Goal: Transaction & Acquisition: Purchase product/service

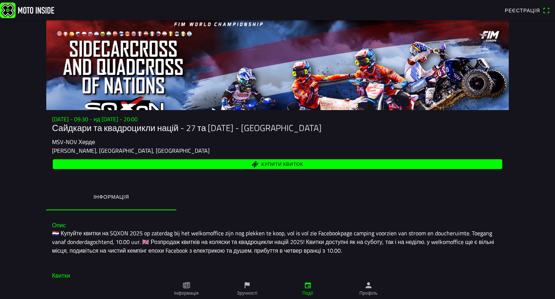
click at [529, 171] on main "[DATE] - 09:30 - нд [DATE] - 20:00 Сайдкари та квадроцикли націй - 27 та [DATE]…" at bounding box center [277, 159] width 555 height 278
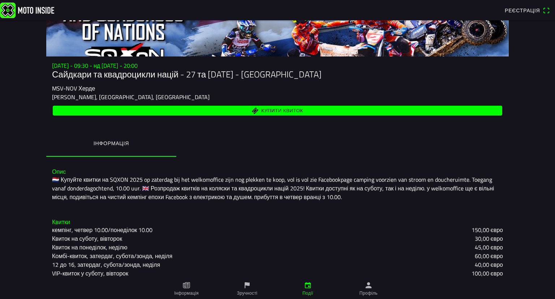
scroll to position [36, 0]
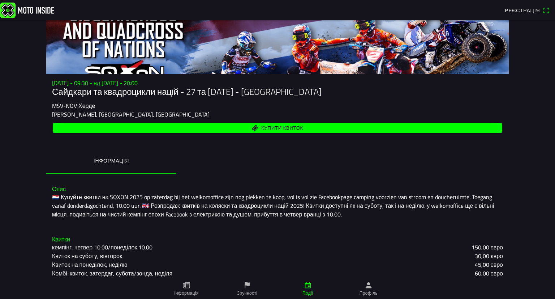
click at [180, 215] on font "🇳🇱 Купуйте квитки на SQXON 2025 op zaterdag bij het welkomoffice zijn nog plekk…" at bounding box center [274, 205] width 444 height 26
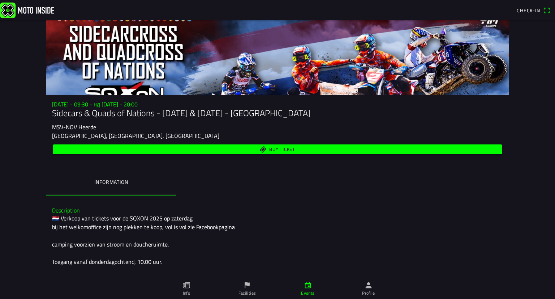
scroll to position [0, 0]
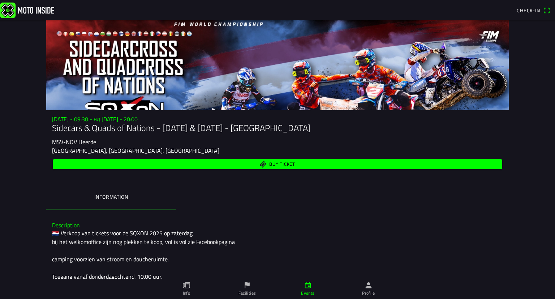
click at [111, 241] on div "🇳🇱 Verkoop van tickets voor de SQXON 2025 op zaterdag bij het welkomoffice zijn…" at bounding box center [277, 290] width 451 height 122
click at [285, 165] on span "Buy ticket" at bounding box center [282, 164] width 26 height 5
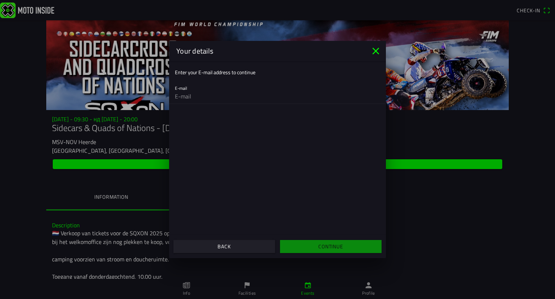
click at [190, 91] on input "email" at bounding box center [277, 96] width 205 height 14
click at [379, 53] on icon "close" at bounding box center [376, 51] width 12 height 12
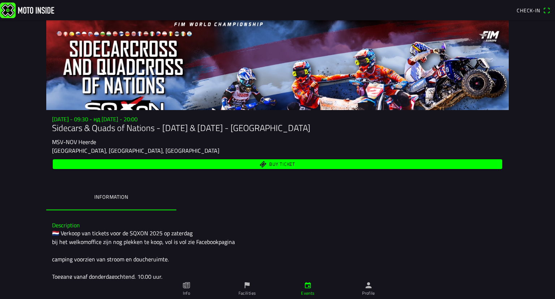
click at [124, 199] on ion-label "Information" at bounding box center [111, 197] width 34 height 8
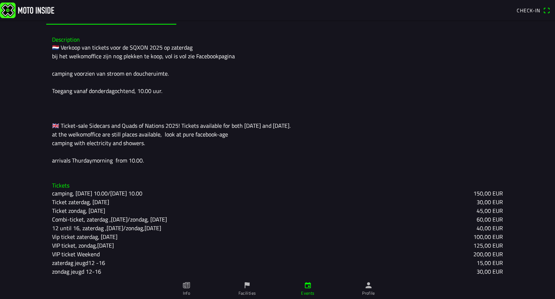
scroll to position [188, 0]
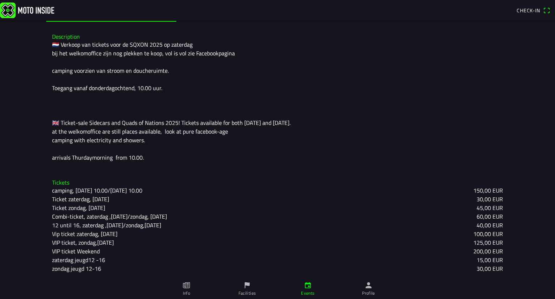
click at [61, 39] on h3 "Description" at bounding box center [277, 36] width 451 height 7
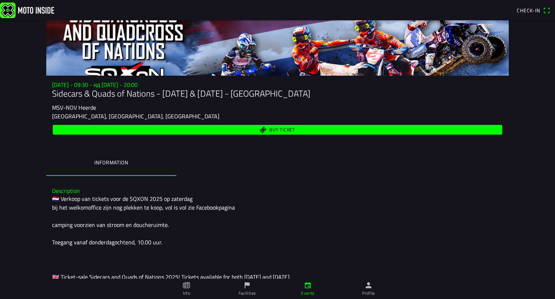
scroll to position [0, 0]
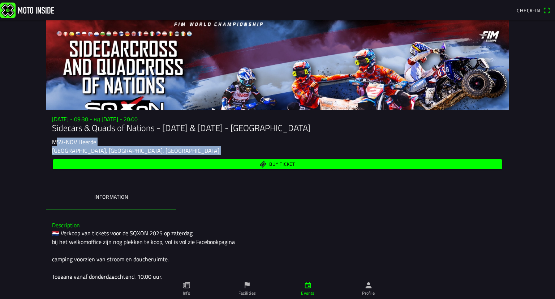
drag, startPoint x: 51, startPoint y: 141, endPoint x: 205, endPoint y: 157, distance: 155.2
click at [205, 157] on div "[DATE] - 09:30 - нд [DATE] - 20:00 Sidecars & Quads of Nations - [DATE] & [DATE…" at bounding box center [277, 143] width 463 height 55
copy div "MSV-NOV Heerde Heerde, [GEOGRAPHIC_DATA], [GEOGRAPHIC_DATA] Buy ticket"
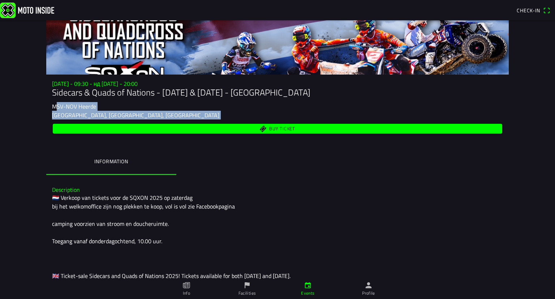
scroll to position [36, 0]
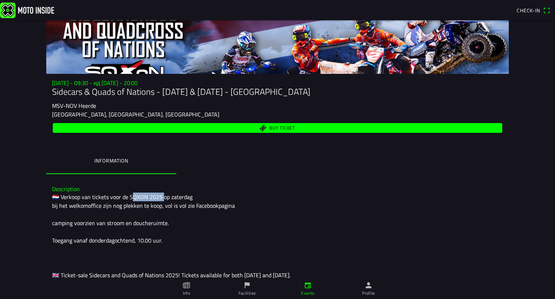
drag, startPoint x: 126, startPoint y: 200, endPoint x: 158, endPoint y: 195, distance: 32.1
click at [158, 195] on div "🇳🇱 Verkoop van tickets voor de SQXON 2025 op zaterdag bij het welkomoffice zijn…" at bounding box center [277, 253] width 451 height 122
copy div "XON 2025 o"
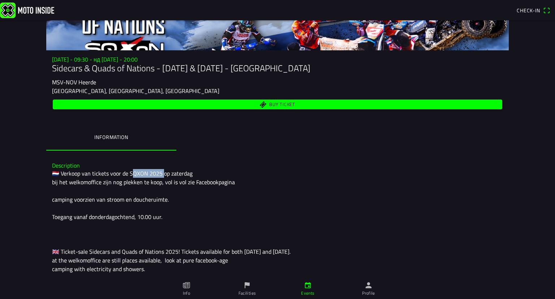
scroll to position [188, 0]
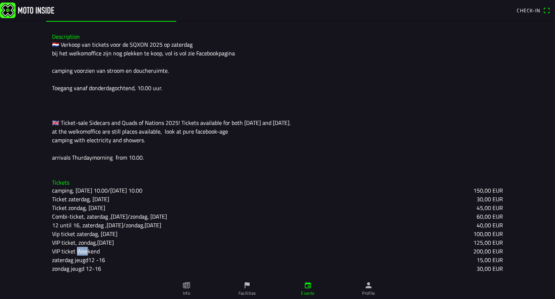
click at [64, 238] on div "camping, [DATE] 10.00/[DATE] 10.00 150,00 EUR Ticket zaterdag, [DATE] 30,00 EUR…" at bounding box center [277, 229] width 451 height 87
click at [105, 183] on ion-backdrop at bounding box center [277, 149] width 555 height 299
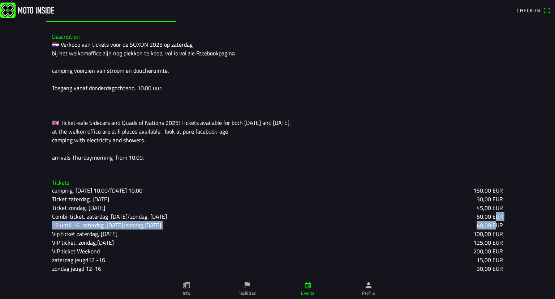
click at [494, 218] on div "camping, [DATE] 10.00/[DATE] 10.00 150,00 EUR Ticket zaterdag, [DATE] 30,00 EUR…" at bounding box center [277, 229] width 451 height 87
click at [436, 114] on ion-backdrop at bounding box center [277, 149] width 555 height 299
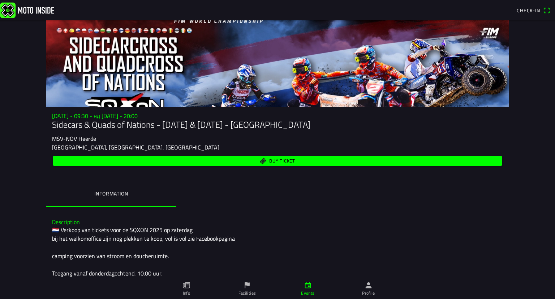
scroll to position [0, 0]
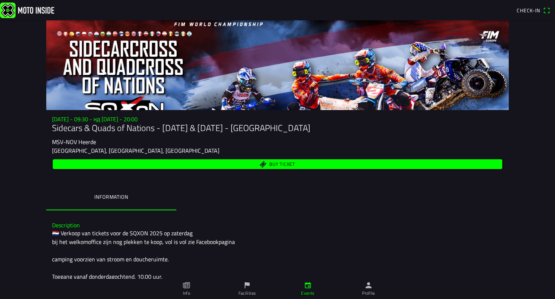
click at [0, 0] on slot "MSV-NOV Heerde" at bounding box center [0, 0] width 0 height 0
click at [101, 195] on ion-label "Information" at bounding box center [111, 197] width 34 height 8
drag, startPoint x: 44, startPoint y: 246, endPoint x: 61, endPoint y: 219, distance: 32.4
click at [47, 240] on div "Description 🇳🇱 Verkoop van tickets voor de SQXON 2025 op zaterdag bij het welko…" at bounding box center [277, 286] width 463 height 140
drag, startPoint x: 61, startPoint y: 219, endPoint x: 60, endPoint y: 223, distance: 4.2
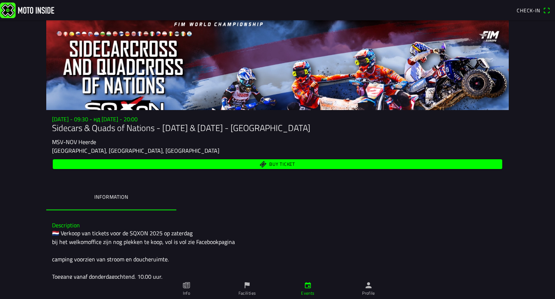
click at [60, 223] on div "Description 🇳🇱 Verkoop van tickets voor de SQXON 2025 op zaterdag bij het welko…" at bounding box center [277, 286] width 463 height 140
click at [60, 225] on h3 "Description" at bounding box center [277, 225] width 451 height 7
